Goal: Task Accomplishment & Management: Use online tool/utility

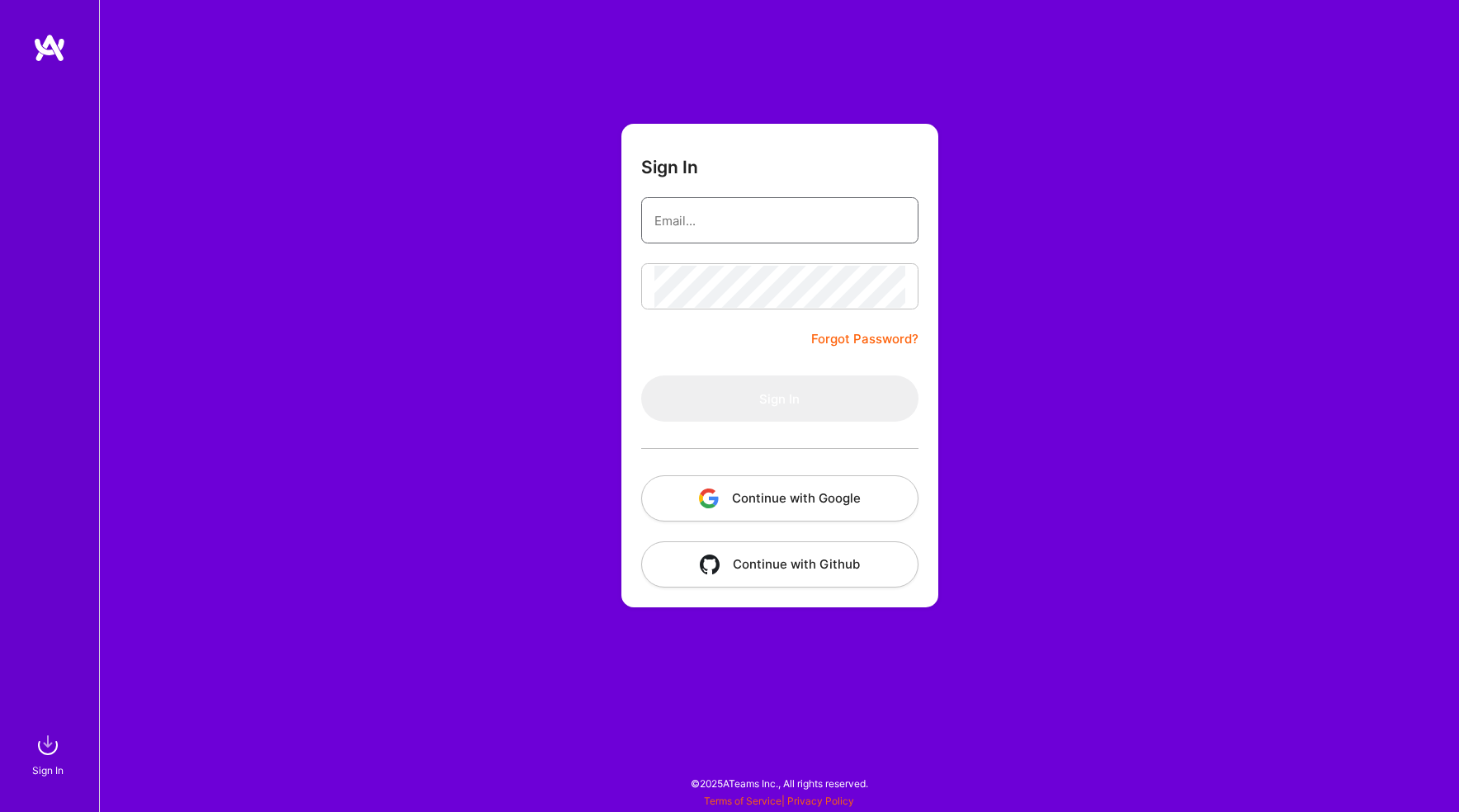
click at [741, 221] on input "email" at bounding box center [780, 220] width 251 height 42
type input "[PERSON_NAME][EMAIL_ADDRESS][PERSON_NAME][DOMAIN_NAME]"
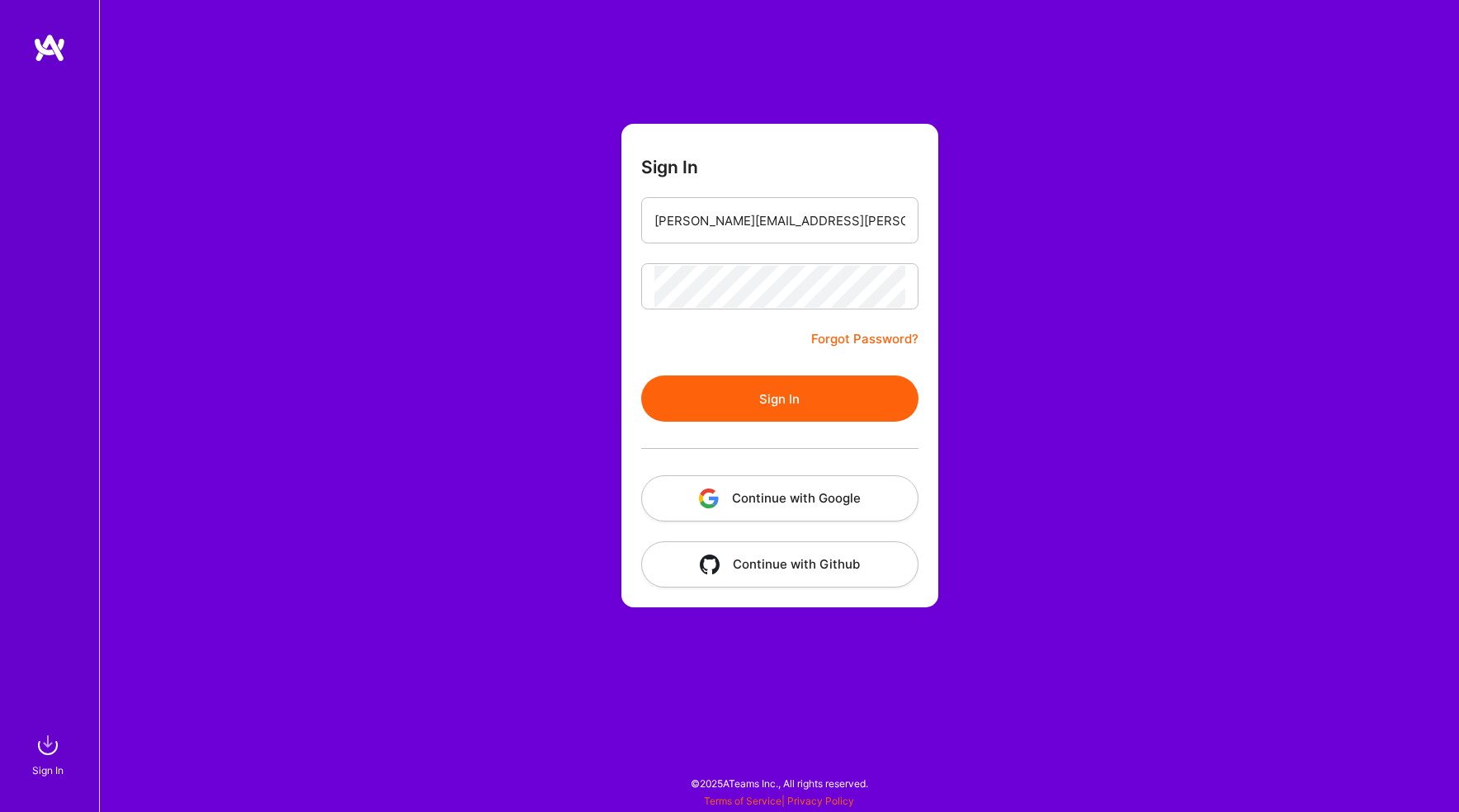
click at [641, 375] on button "Sign In" at bounding box center [779, 399] width 278 height 46
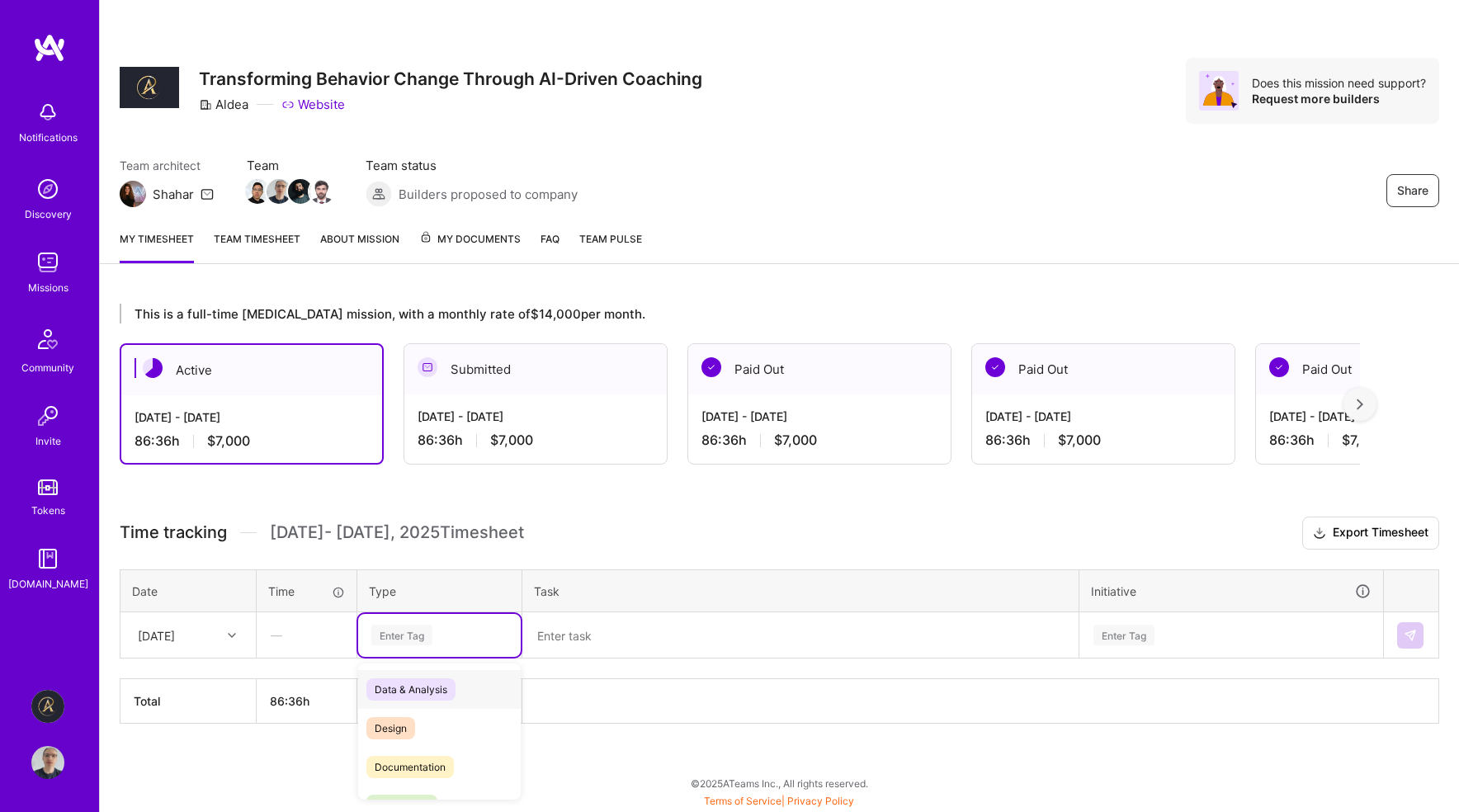
click at [404, 633] on div "Enter Tag" at bounding box center [401, 635] width 61 height 26
click at [423, 666] on span "Engineering" at bounding box center [402, 670] width 71 height 22
click at [1170, 631] on div "Enter Tag" at bounding box center [1231, 636] width 302 height 43
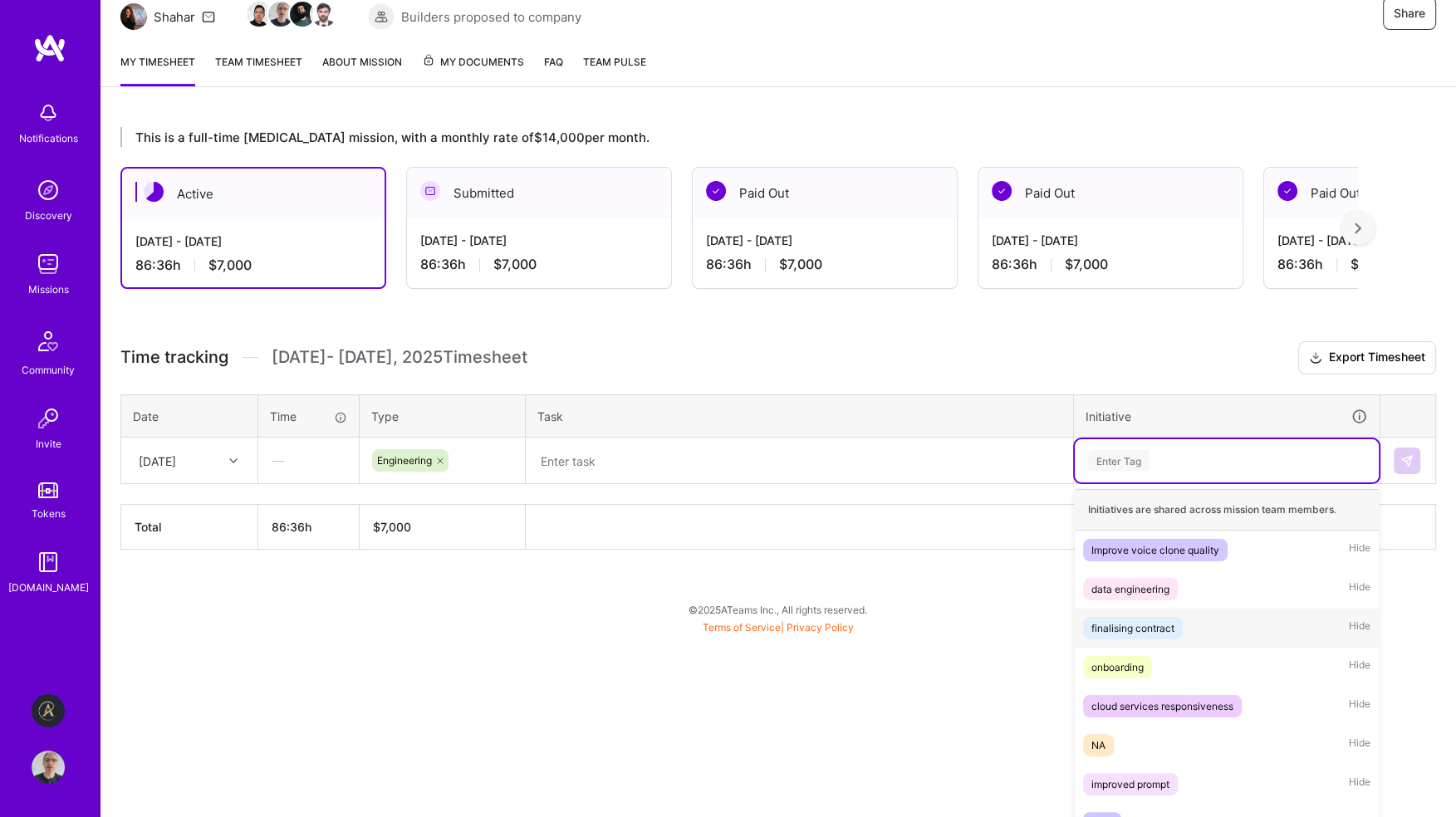
scroll to position [188, 0]
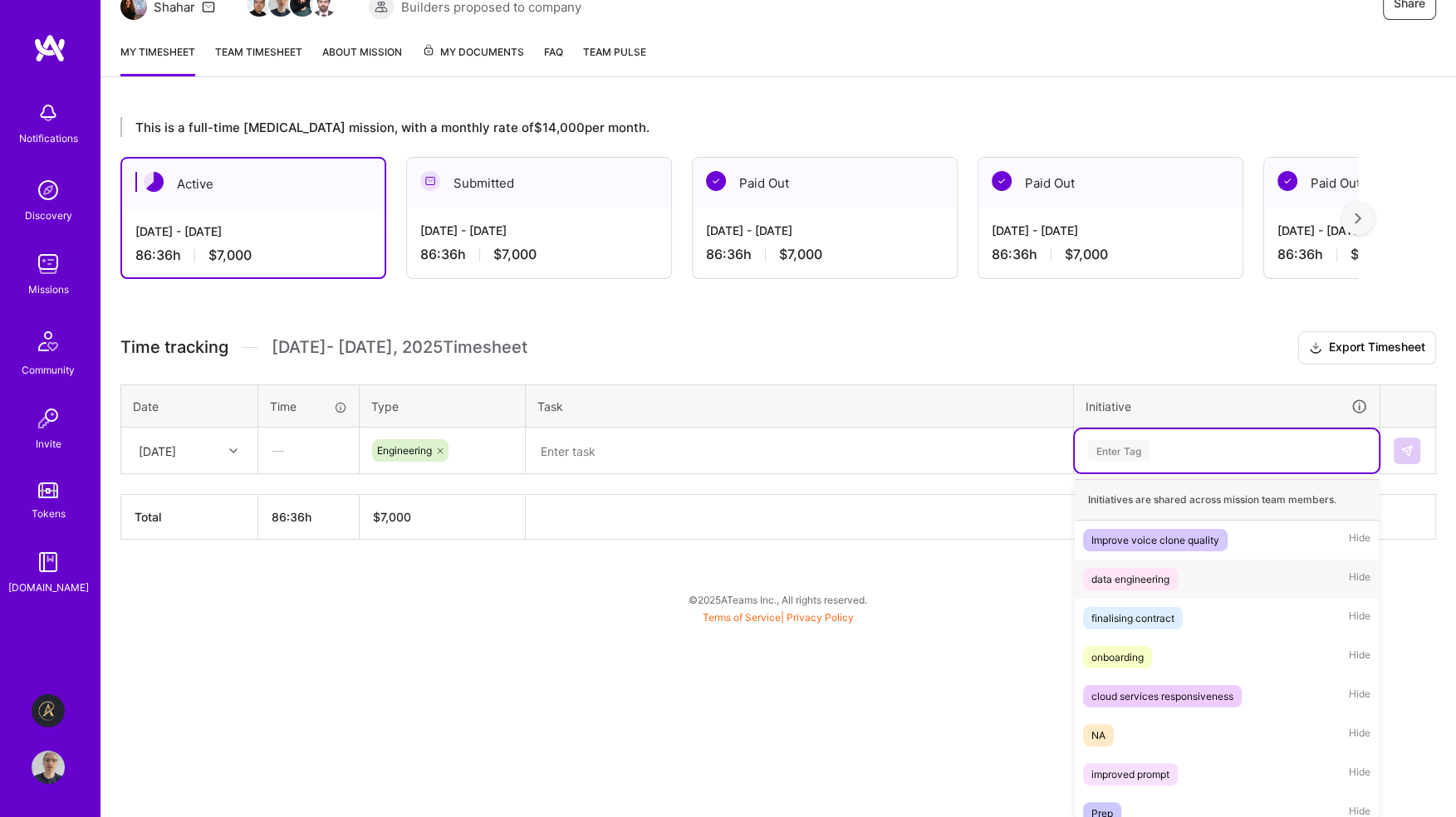
click at [1174, 576] on span "data engineering" at bounding box center [1131, 579] width 95 height 22
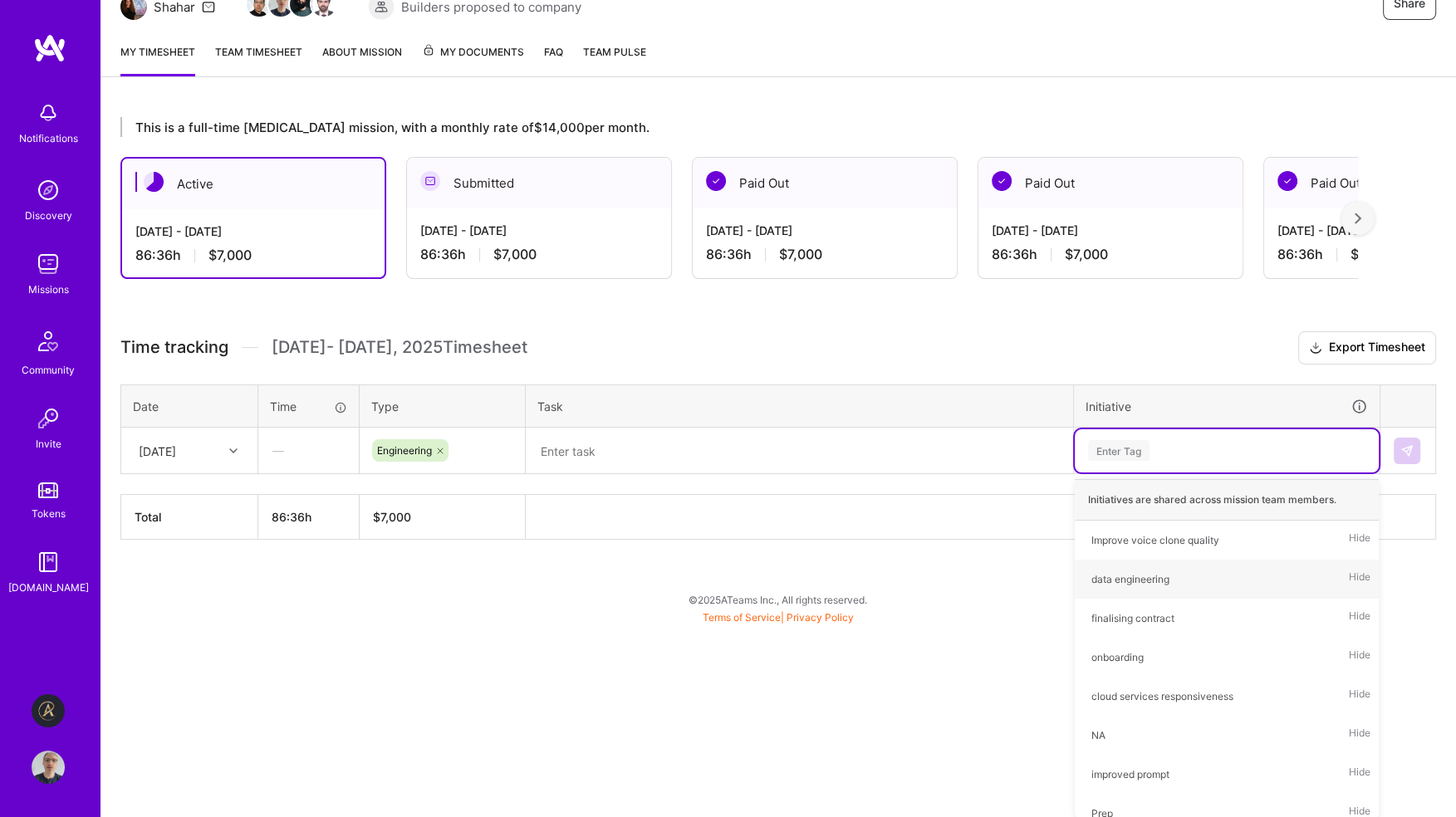
scroll to position [0, 0]
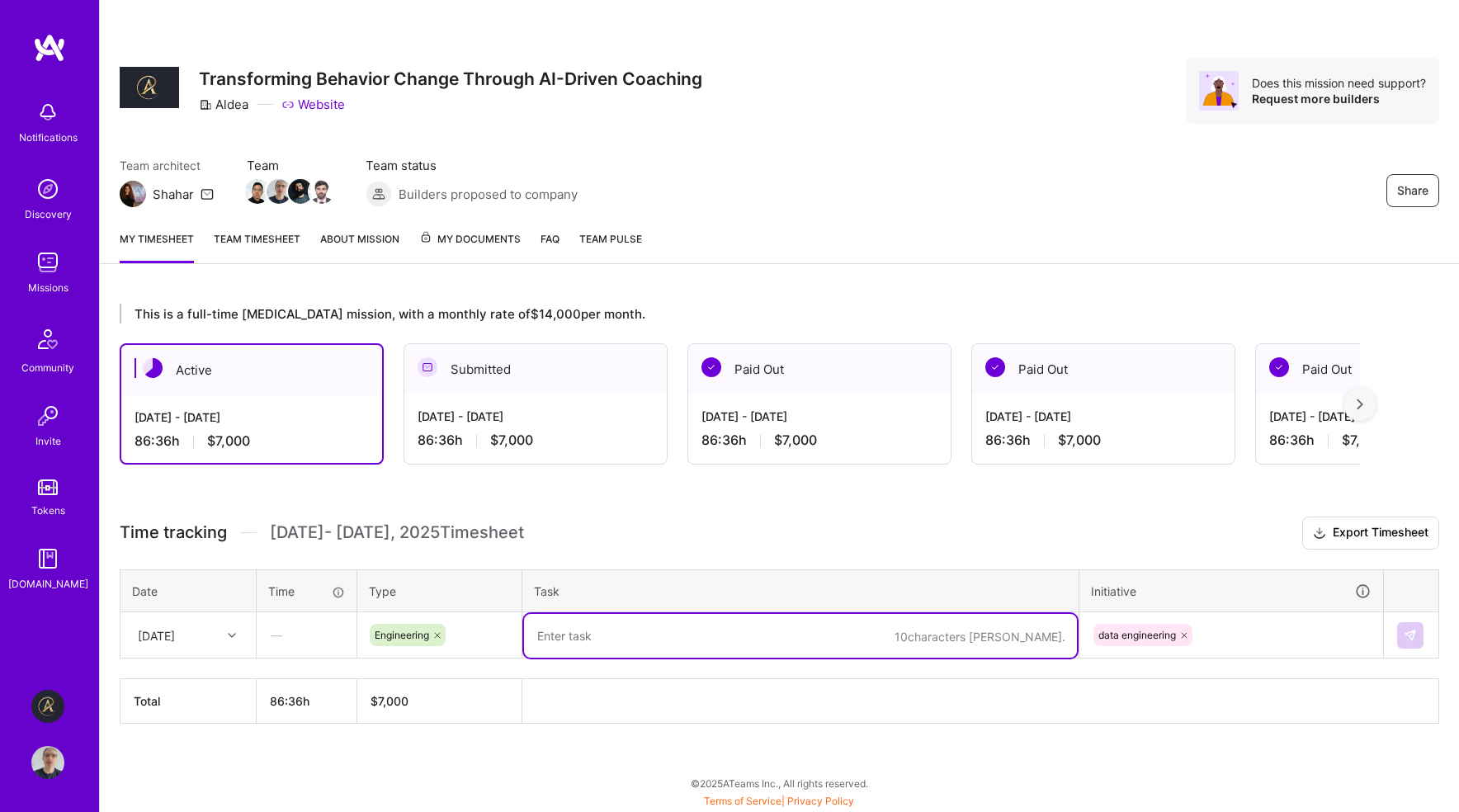
click at [603, 633] on textarea at bounding box center [801, 636] width 553 height 44
type textarea "started another podcasts scrape"
click at [1180, 637] on img at bounding box center [1410, 635] width 13 height 13
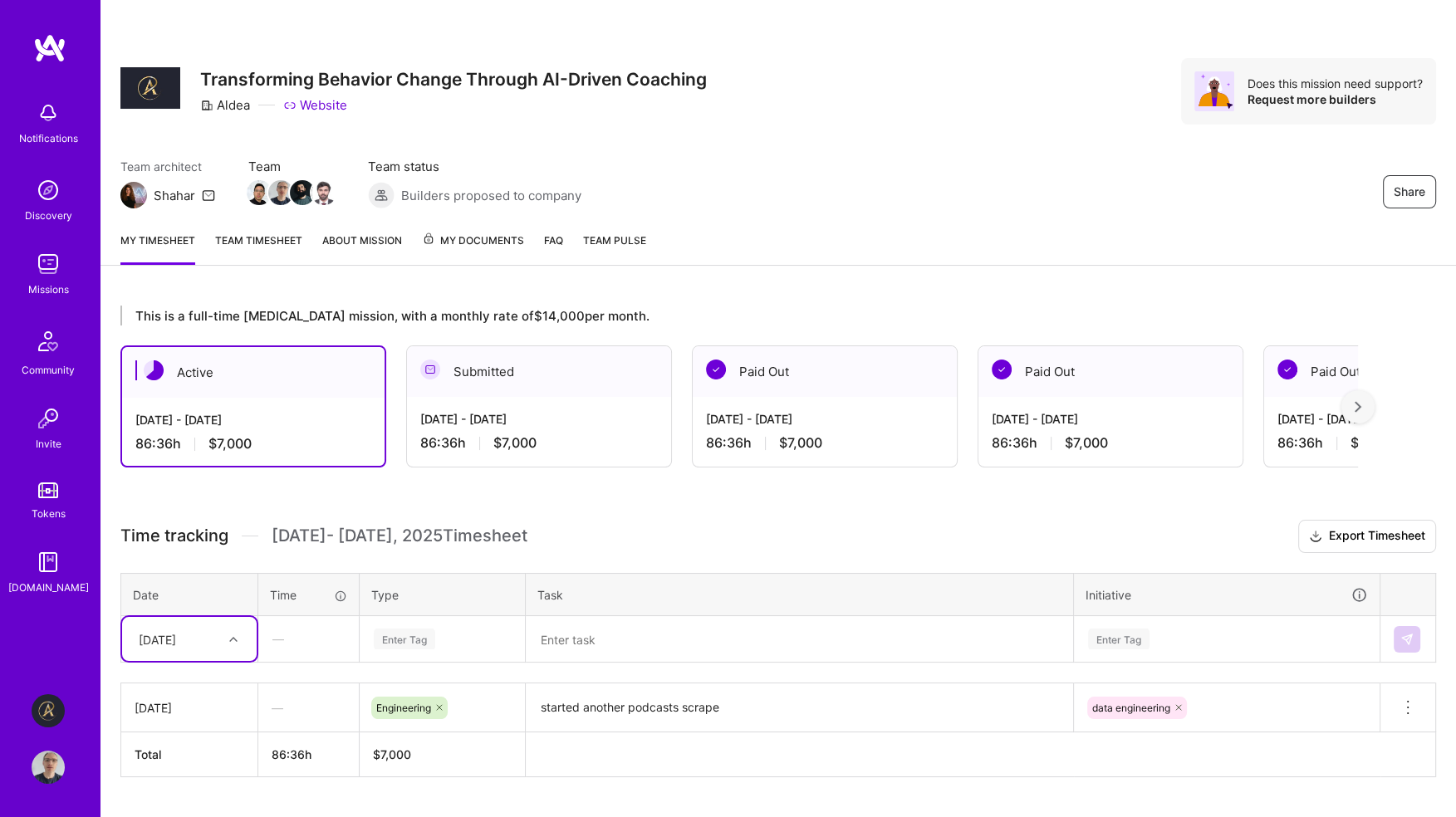
click at [896, 99] on div "Share Transforming Behavior Change Through AI-Driven Coaching Aldea Website Doe…" at bounding box center [778, 91] width 1316 height 67
click at [885, 90] on div "Share Transforming Behavior Change Through AI-Driven Coaching Aldea Website Doe…" at bounding box center [778, 91] width 1316 height 67
